Goal: Task Accomplishment & Management: Manage account settings

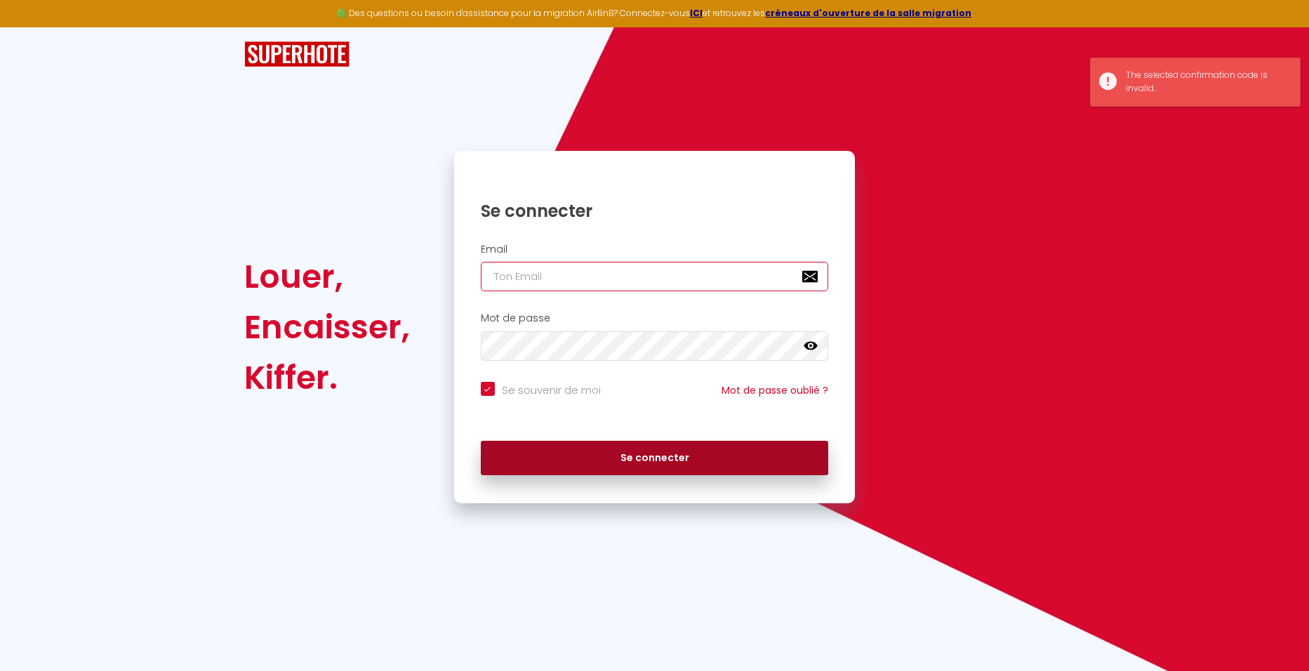
type input "[PERSON_NAME][EMAIL_ADDRESS][DOMAIN_NAME]"
click at [609, 466] on button "Se connecter" at bounding box center [655, 458] width 348 height 35
checkbox input "true"
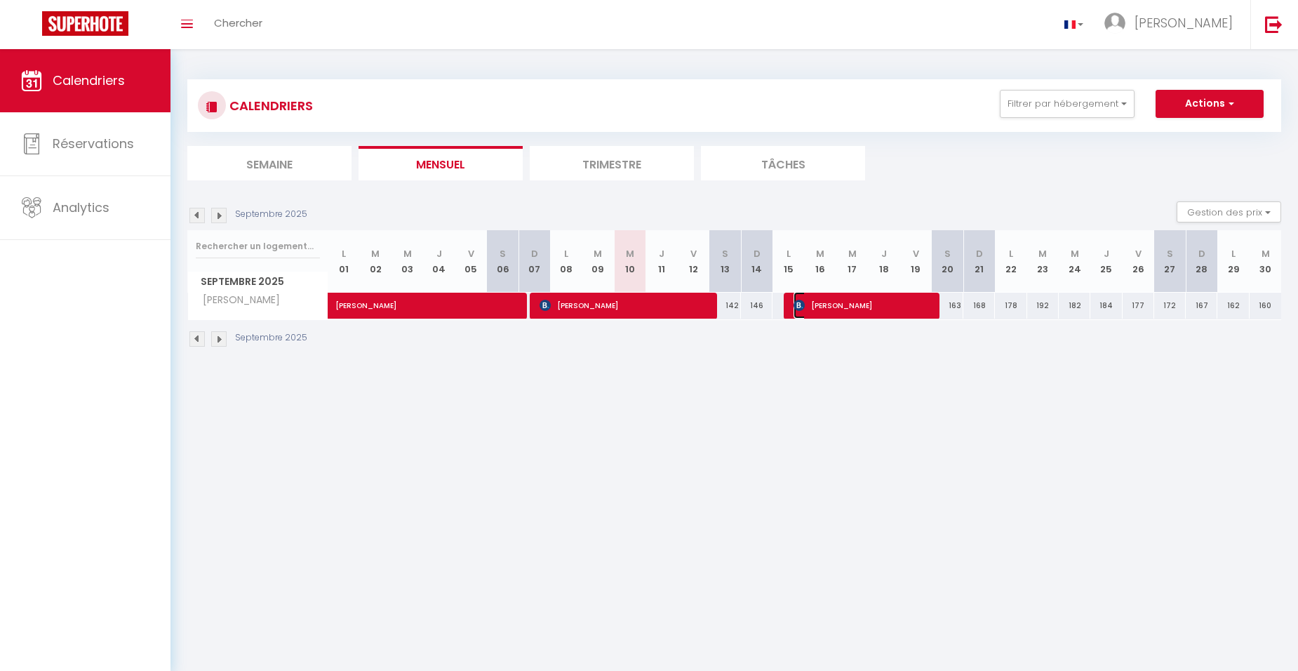
click at [862, 300] on span "[PERSON_NAME]" at bounding box center [862, 305] width 137 height 27
select select "OK"
select select "0"
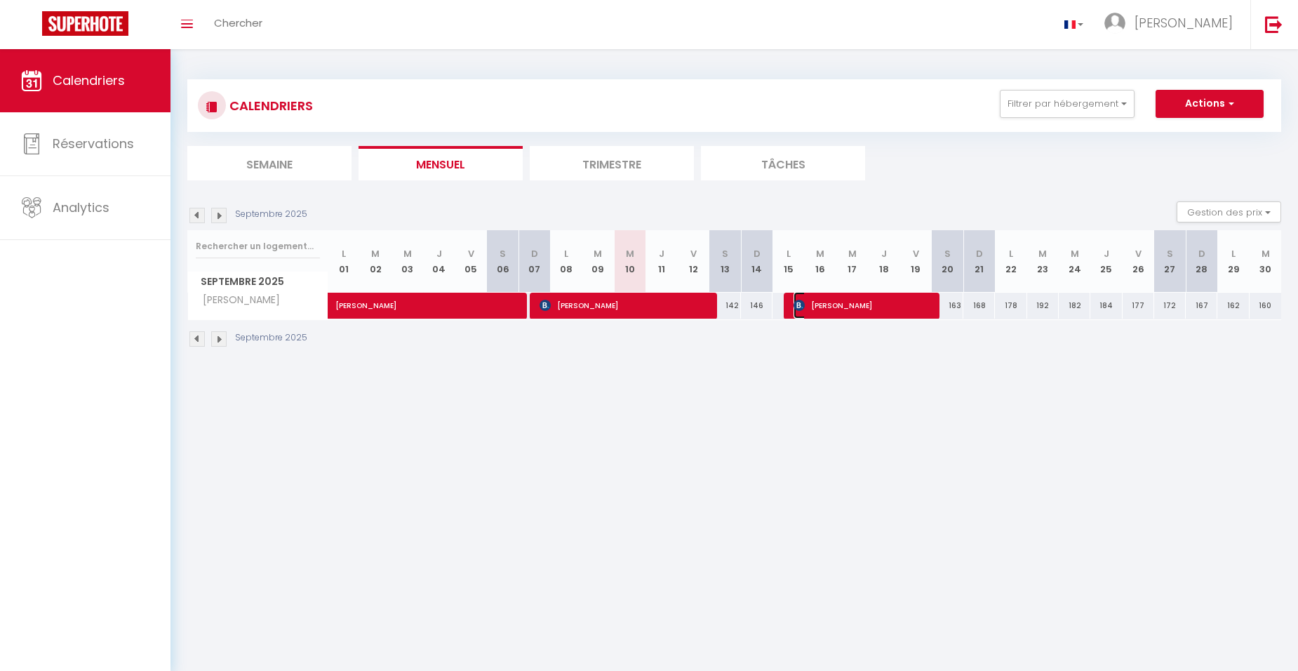
select select "1"
select select
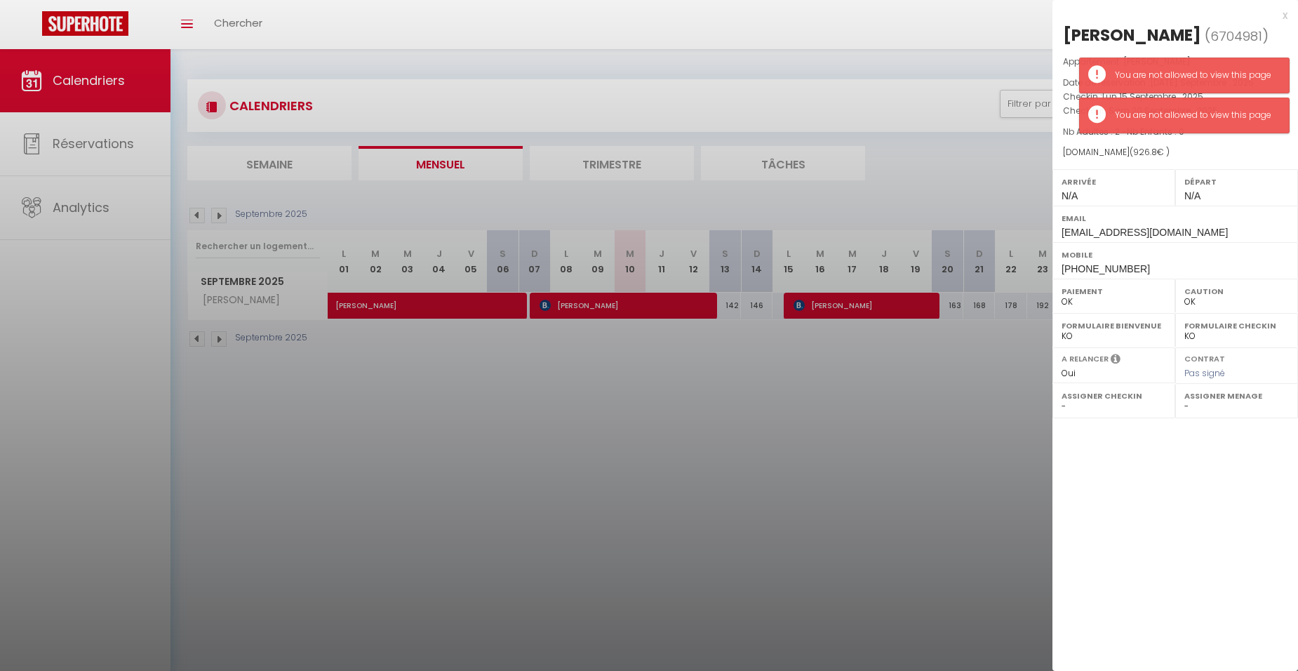
click at [1161, 466] on div "x [PERSON_NAME] ( 6704981 ) Appartement : [PERSON_NAME] Date de réservation : […" at bounding box center [1175, 335] width 246 height 671
click at [1250, 116] on div "You are not allowed to view this page" at bounding box center [1195, 115] width 160 height 13
